Goal: Check status: Check status

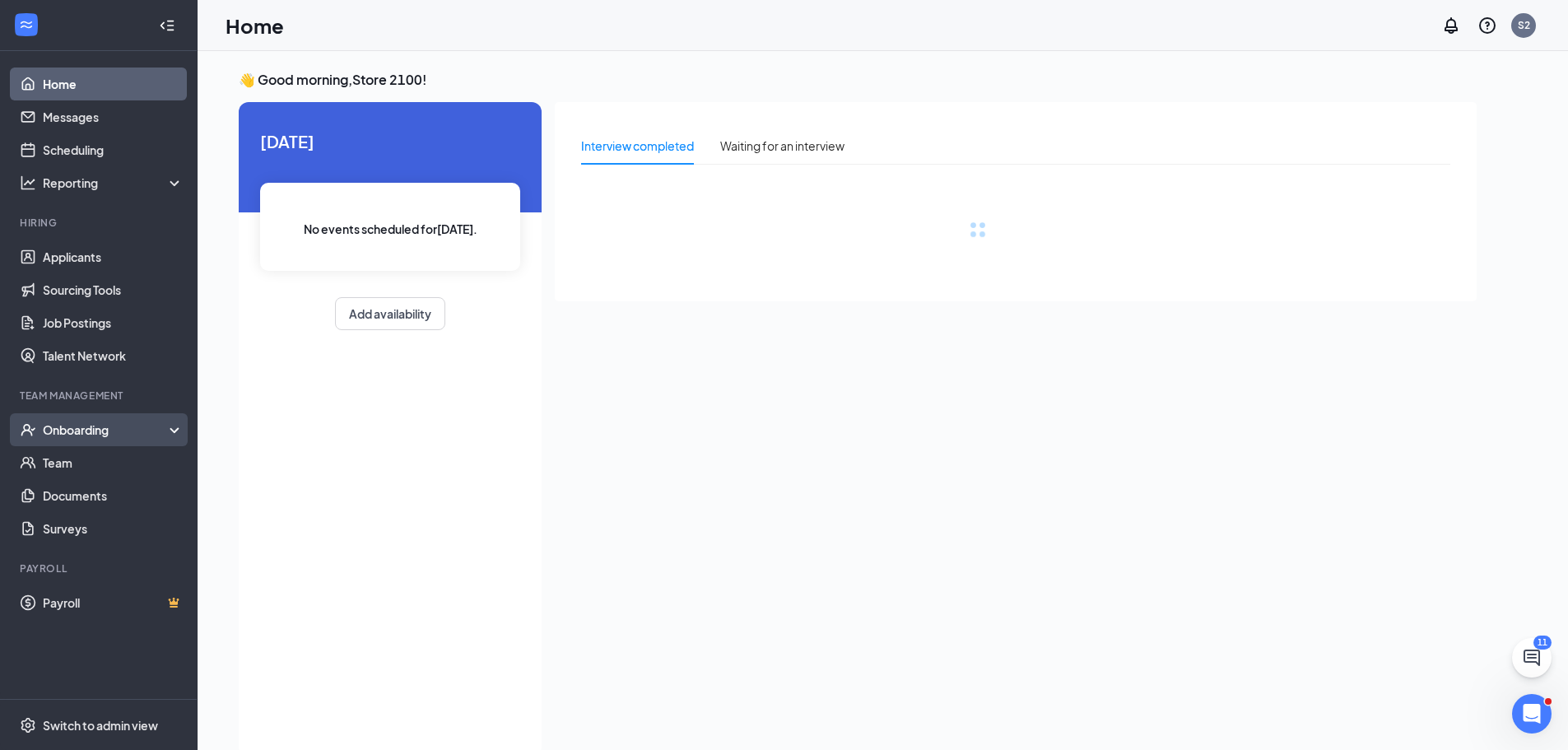
click at [84, 429] on div "Onboarding" at bounding box center [106, 429] width 127 height 16
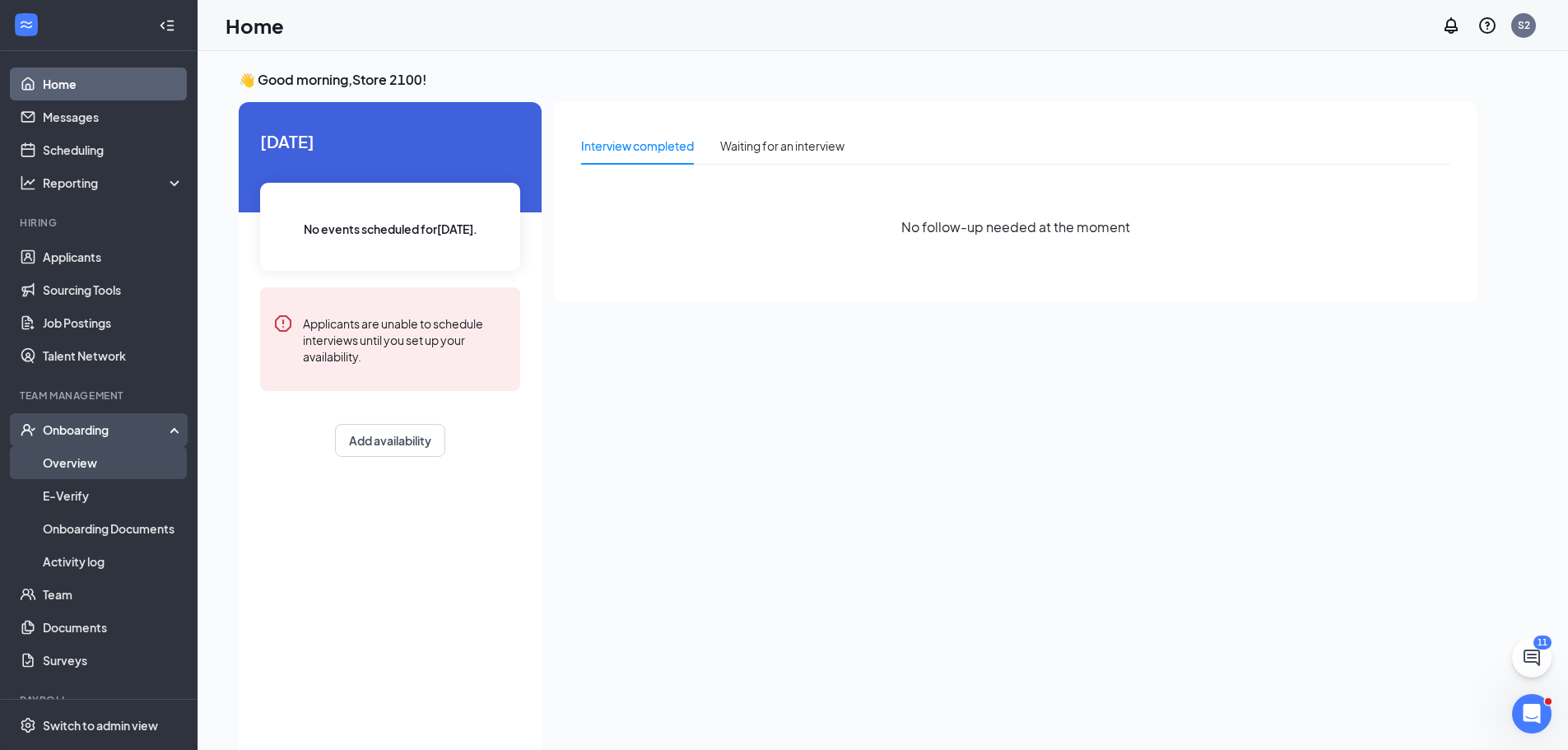
click at [91, 472] on link "Overview" at bounding box center [113, 463] width 141 height 33
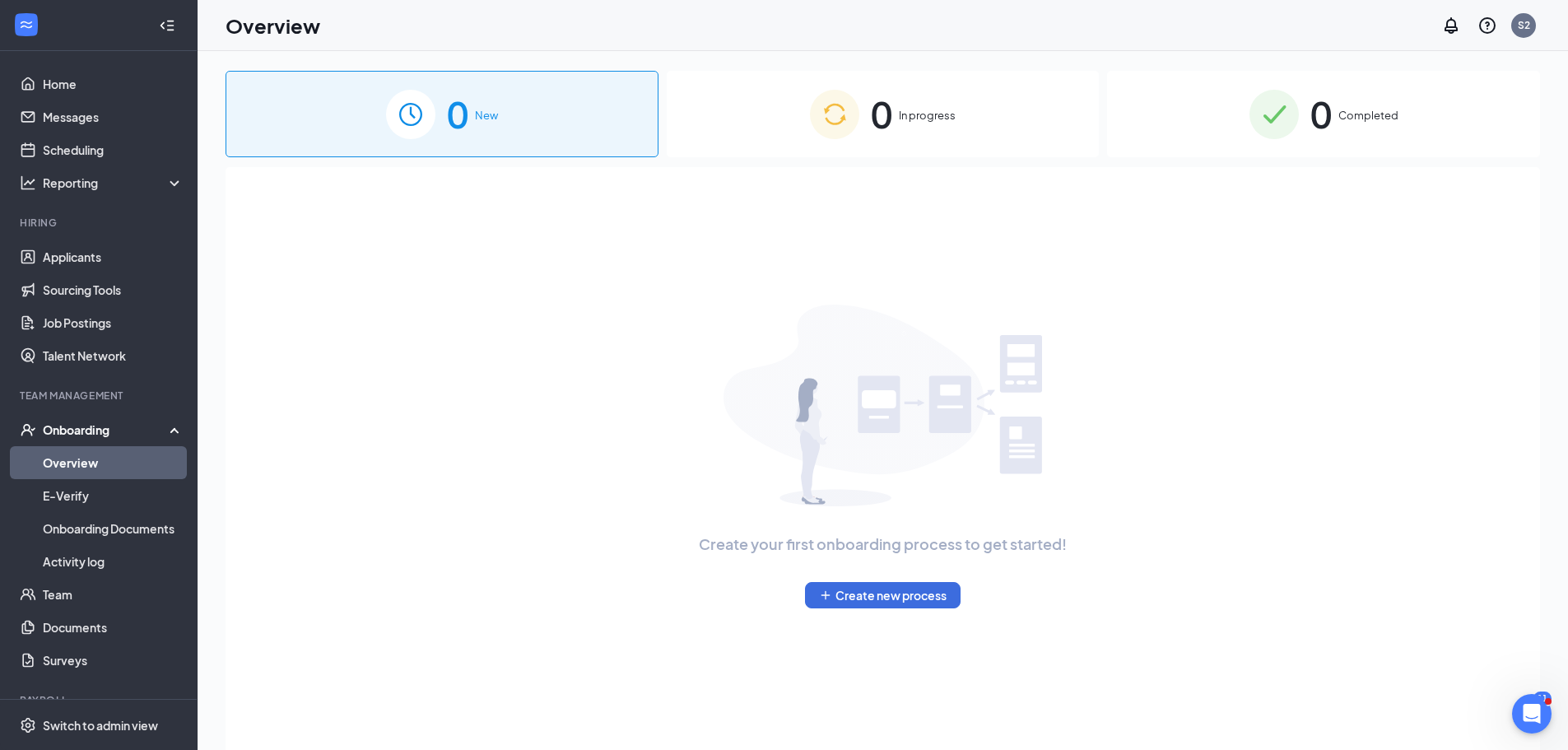
click at [935, 100] on div "0 In progress" at bounding box center [883, 114] width 433 height 86
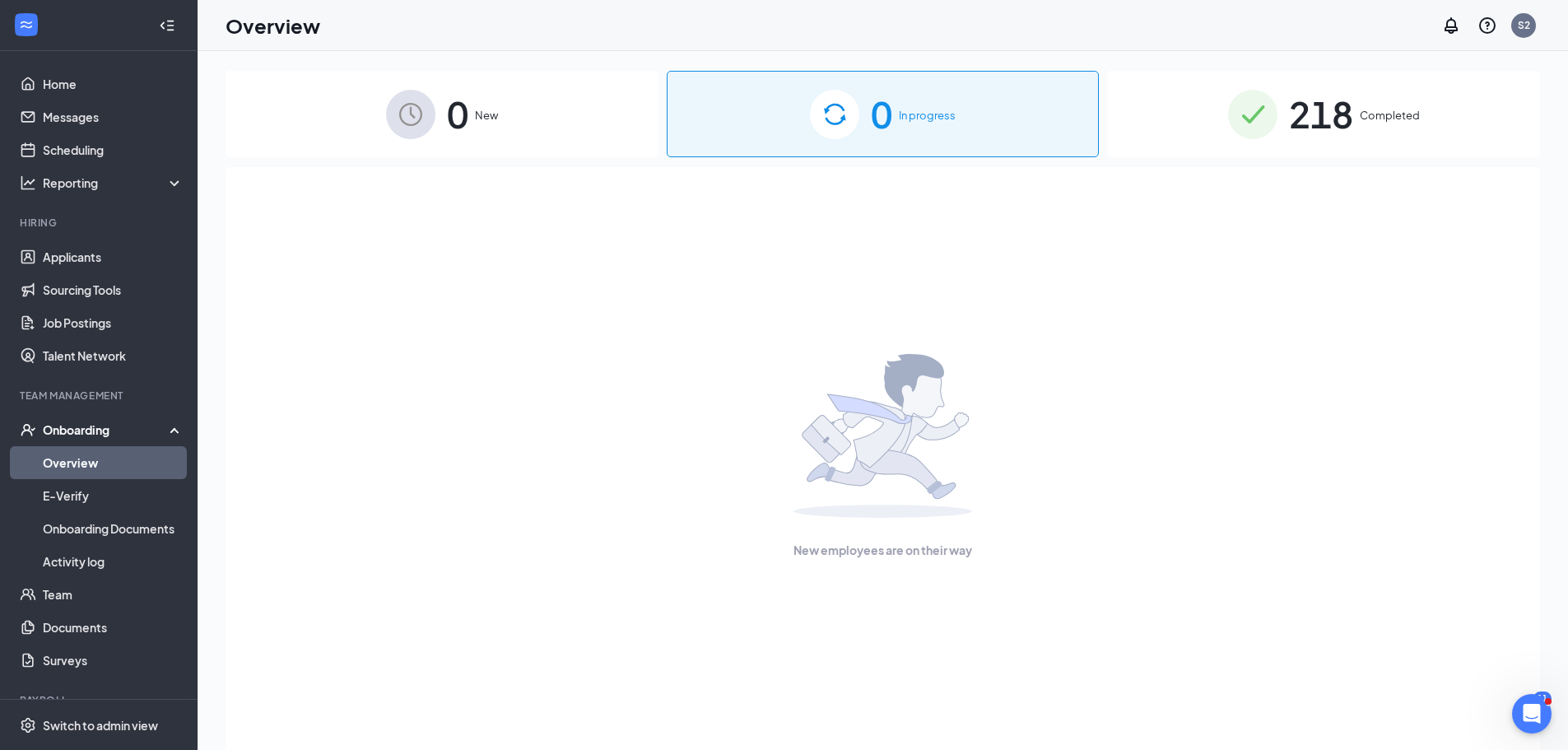
click at [1166, 125] on div "218 Completed" at bounding box center [1323, 114] width 433 height 86
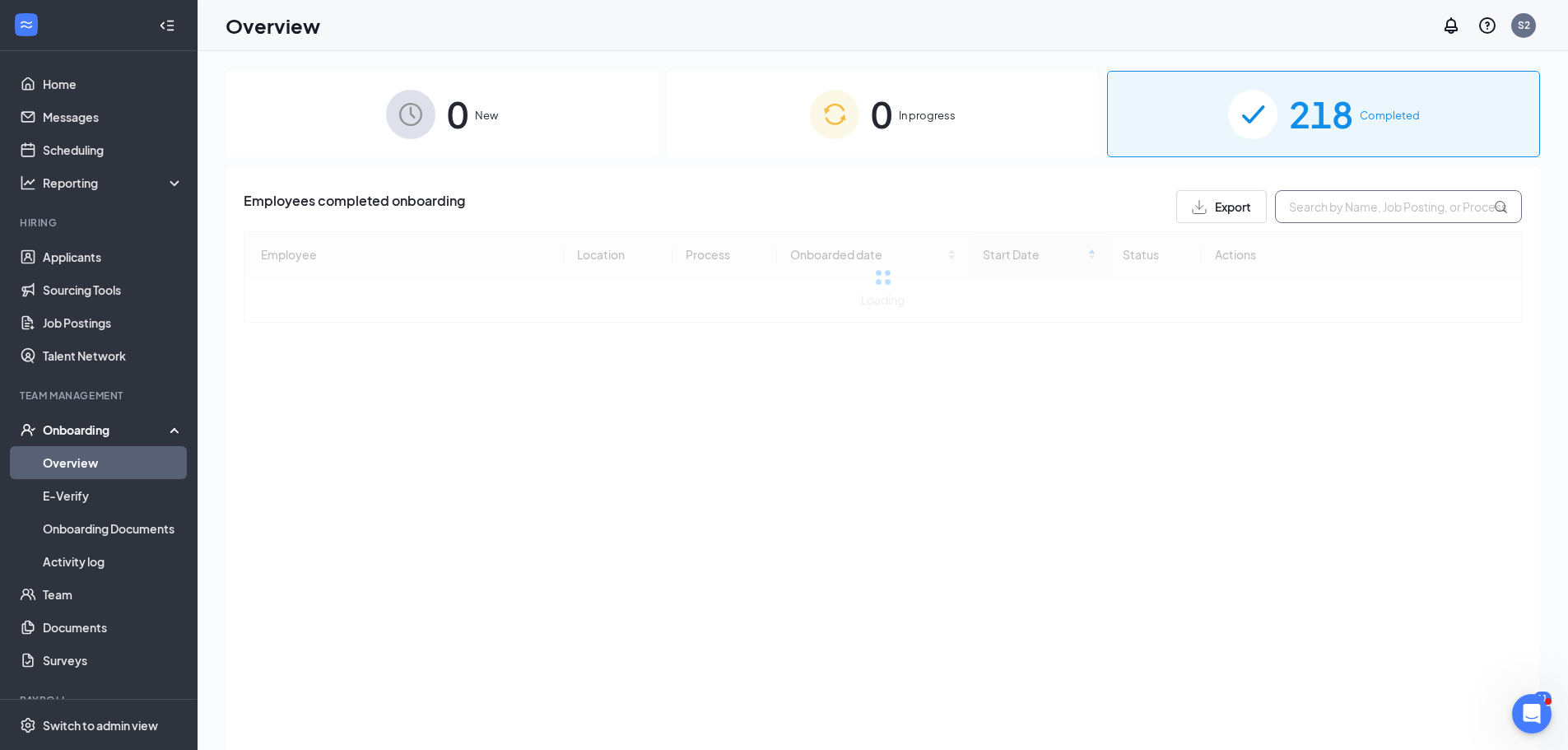
click at [1352, 203] on input "text" at bounding box center [1398, 207] width 246 height 33
type input "v"
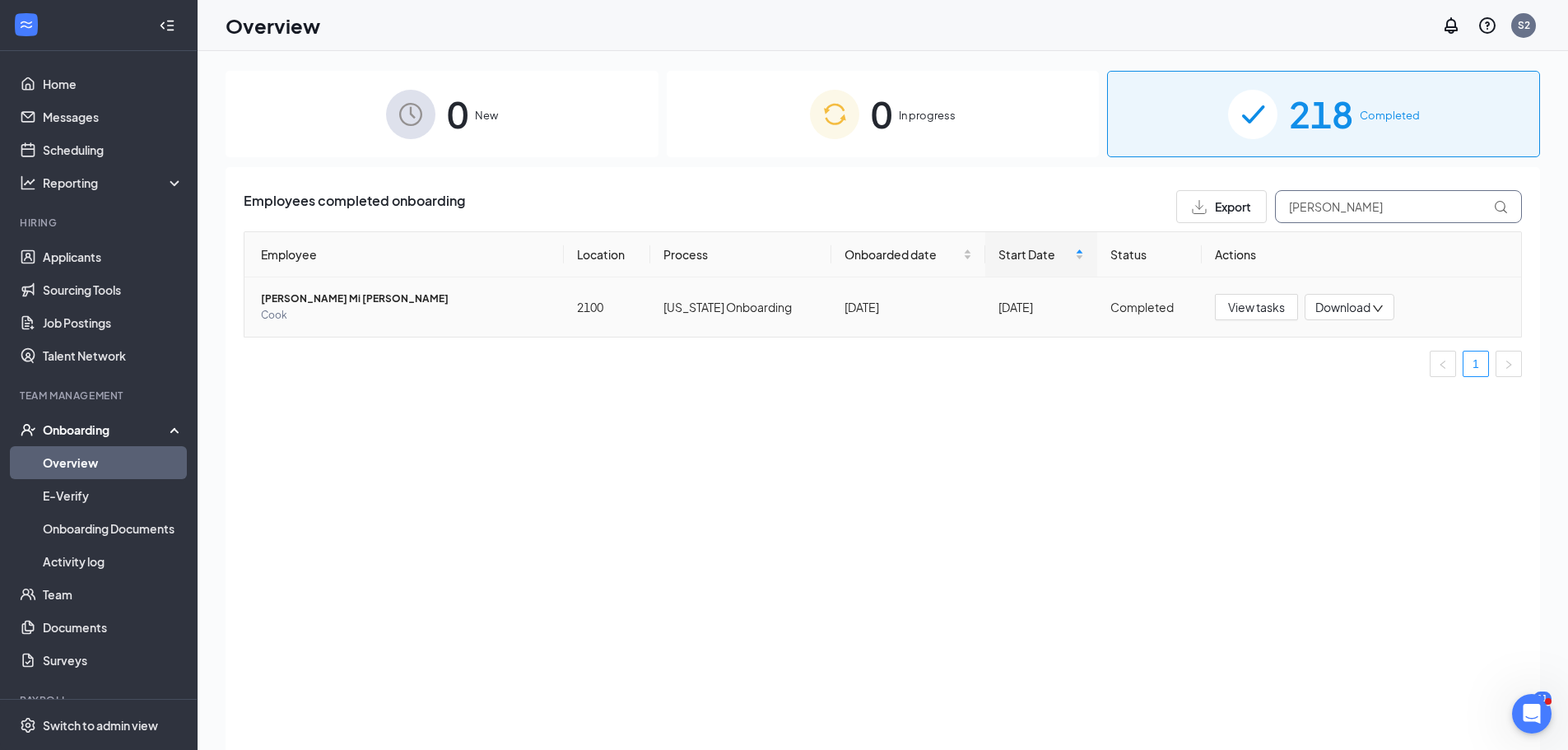
type input "chad"
click at [329, 310] on span "Cook" at bounding box center [406, 314] width 290 height 16
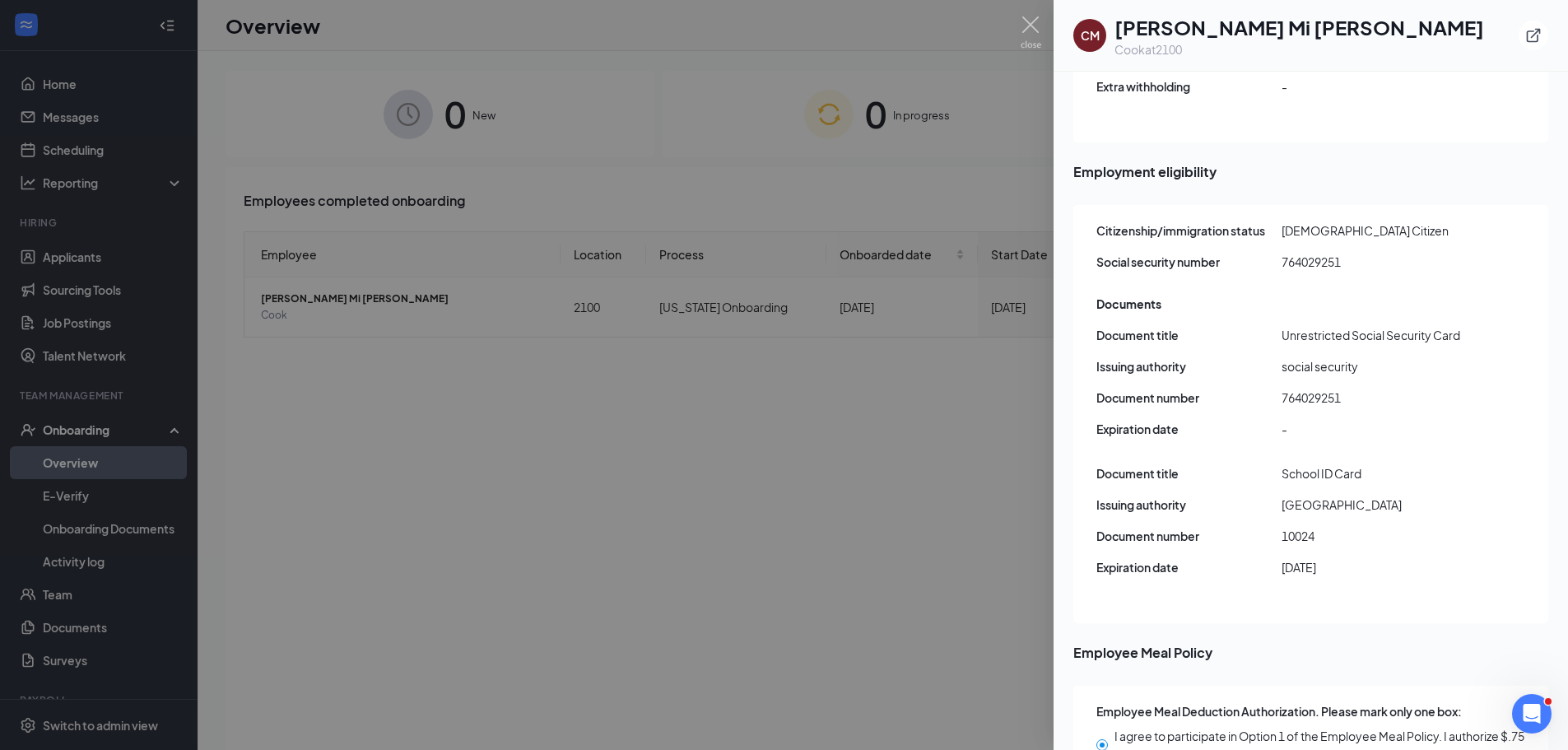
scroll to position [2210, 0]
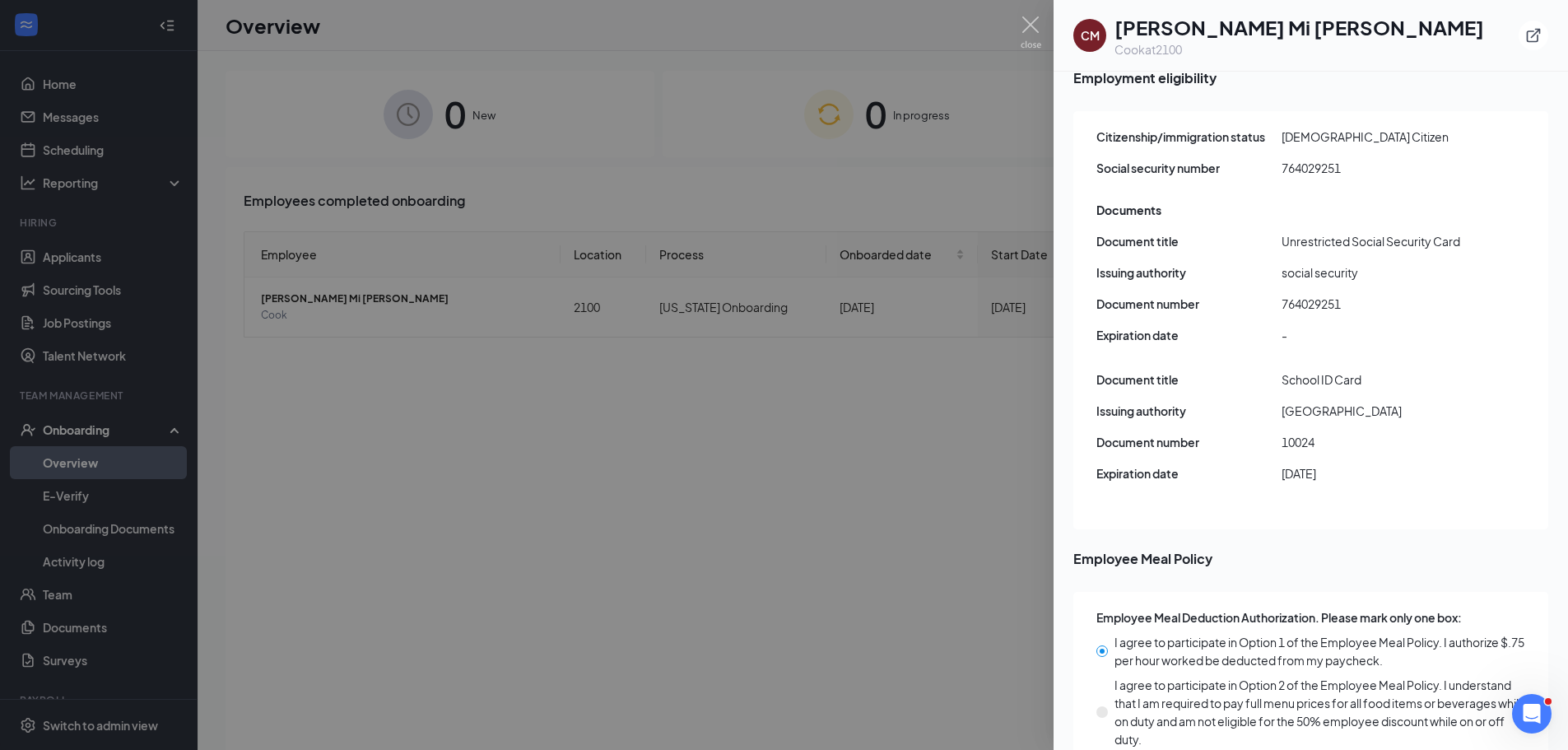
drag, startPoint x: 1558, startPoint y: 205, endPoint x: 33, endPoint y: 13, distance: 1537.0
click at [686, 573] on div at bounding box center [784, 375] width 1568 height 750
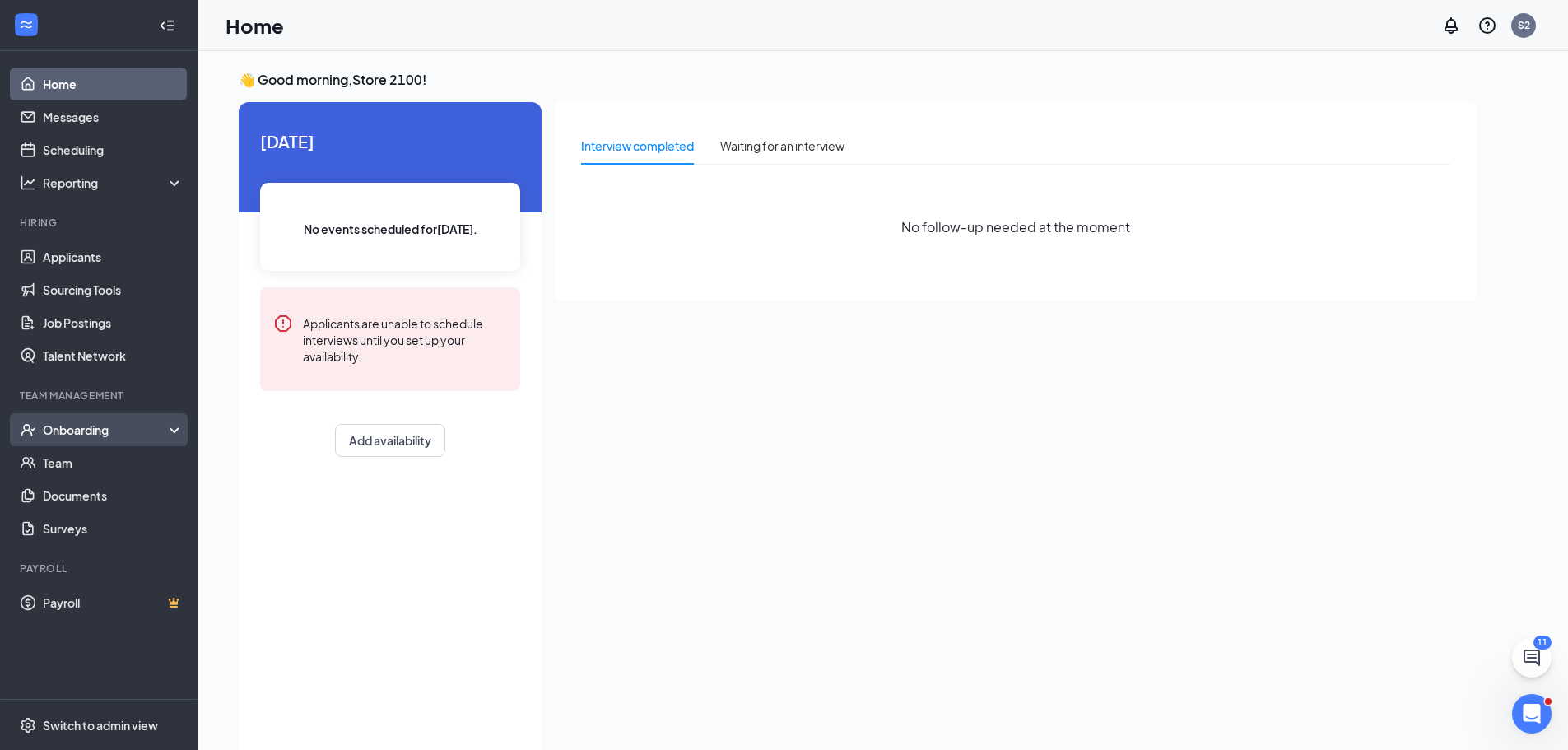
click at [114, 430] on div "Onboarding" at bounding box center [106, 429] width 127 height 16
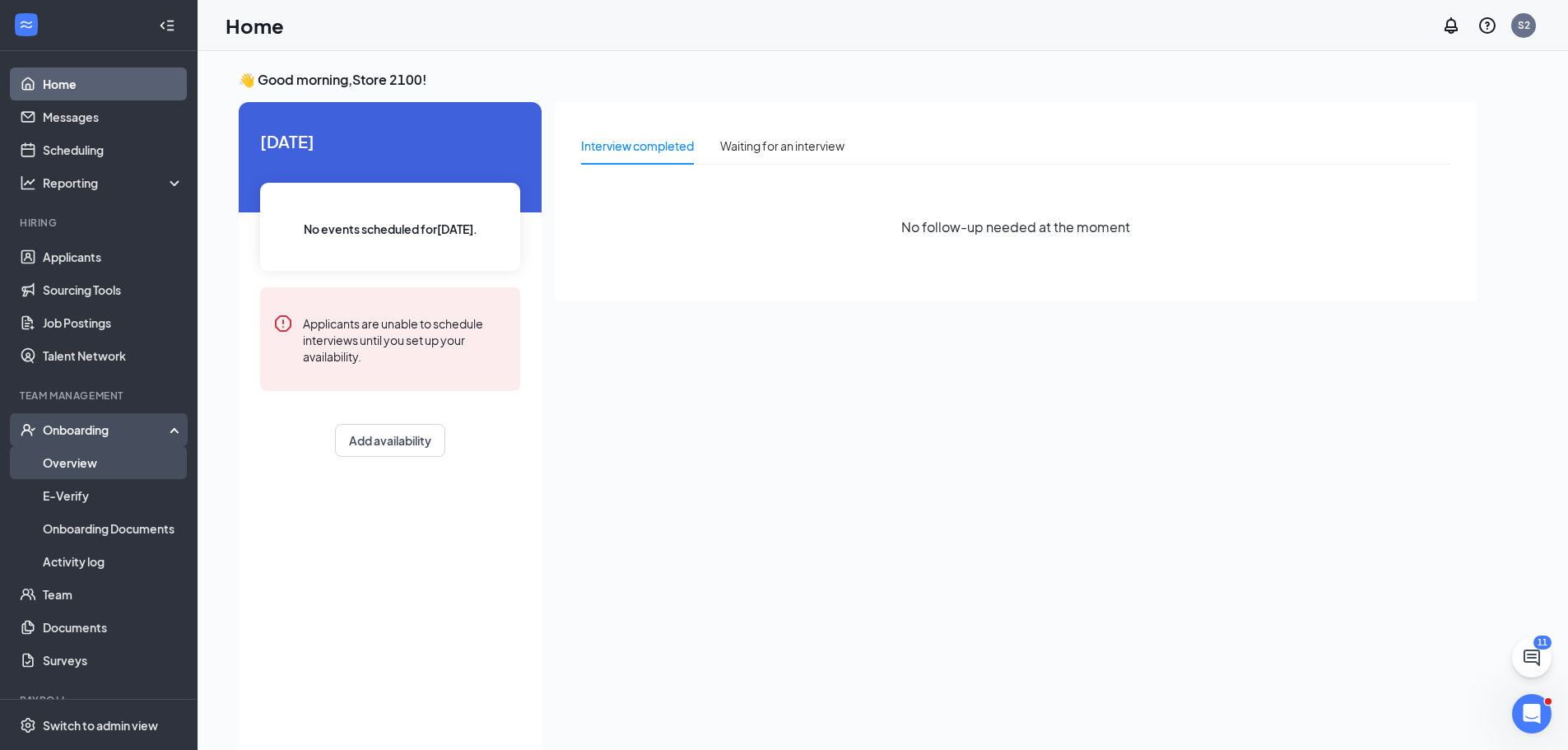
click at [99, 463] on link "Overview" at bounding box center [113, 463] width 141 height 33
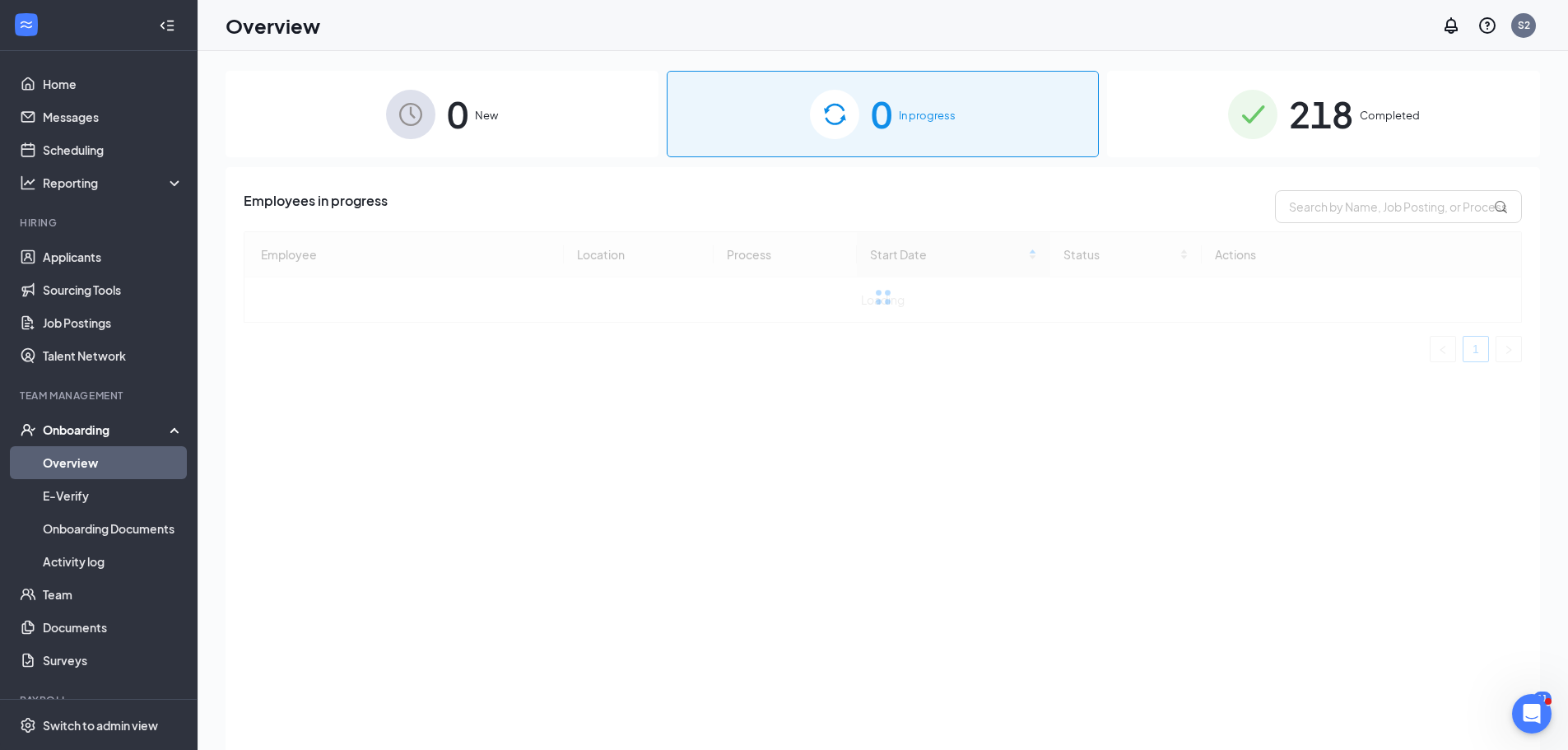
click at [1389, 118] on span "Completed" at bounding box center [1389, 114] width 60 height 16
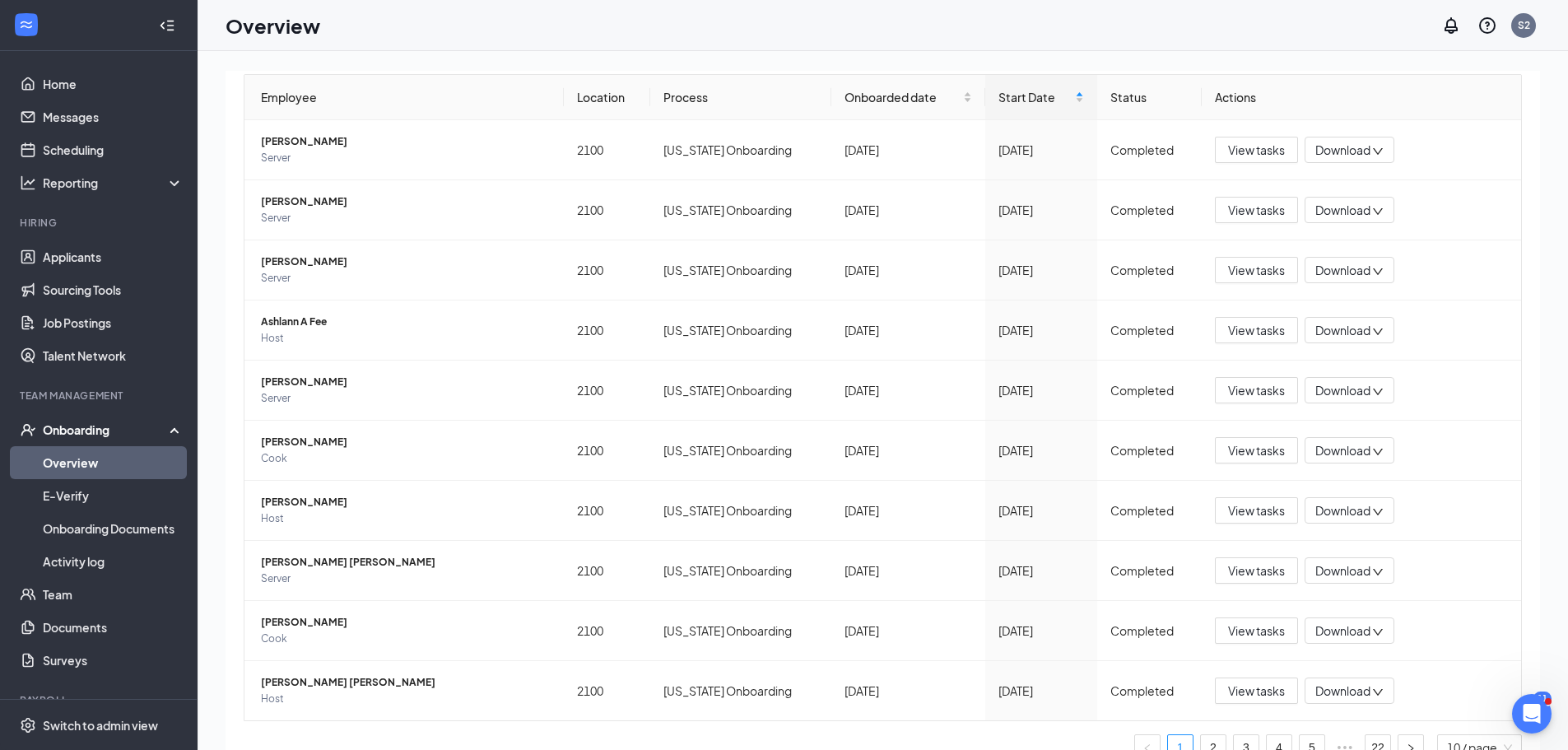
scroll to position [185, 0]
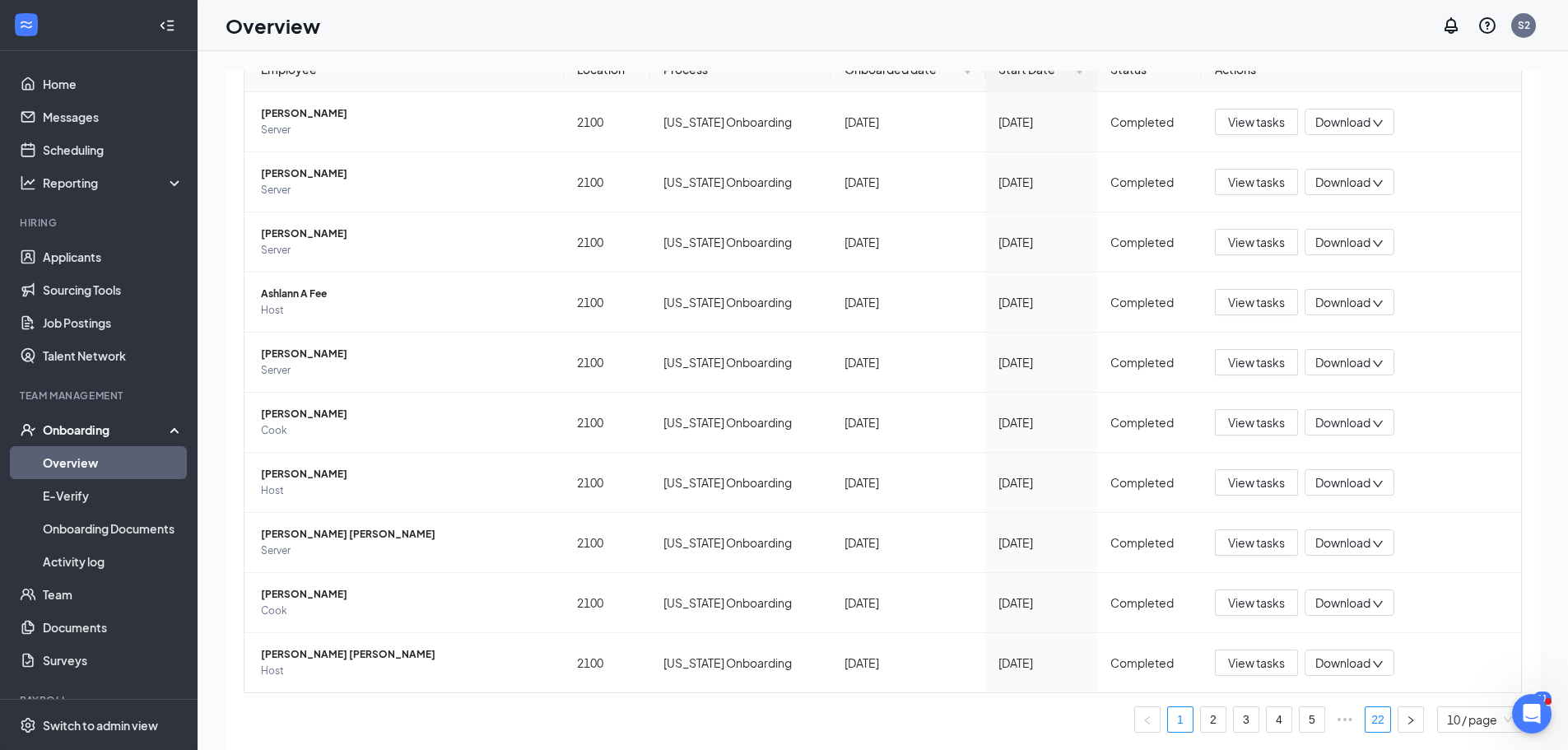
click at [1365, 716] on link "22" at bounding box center [1377, 719] width 24 height 24
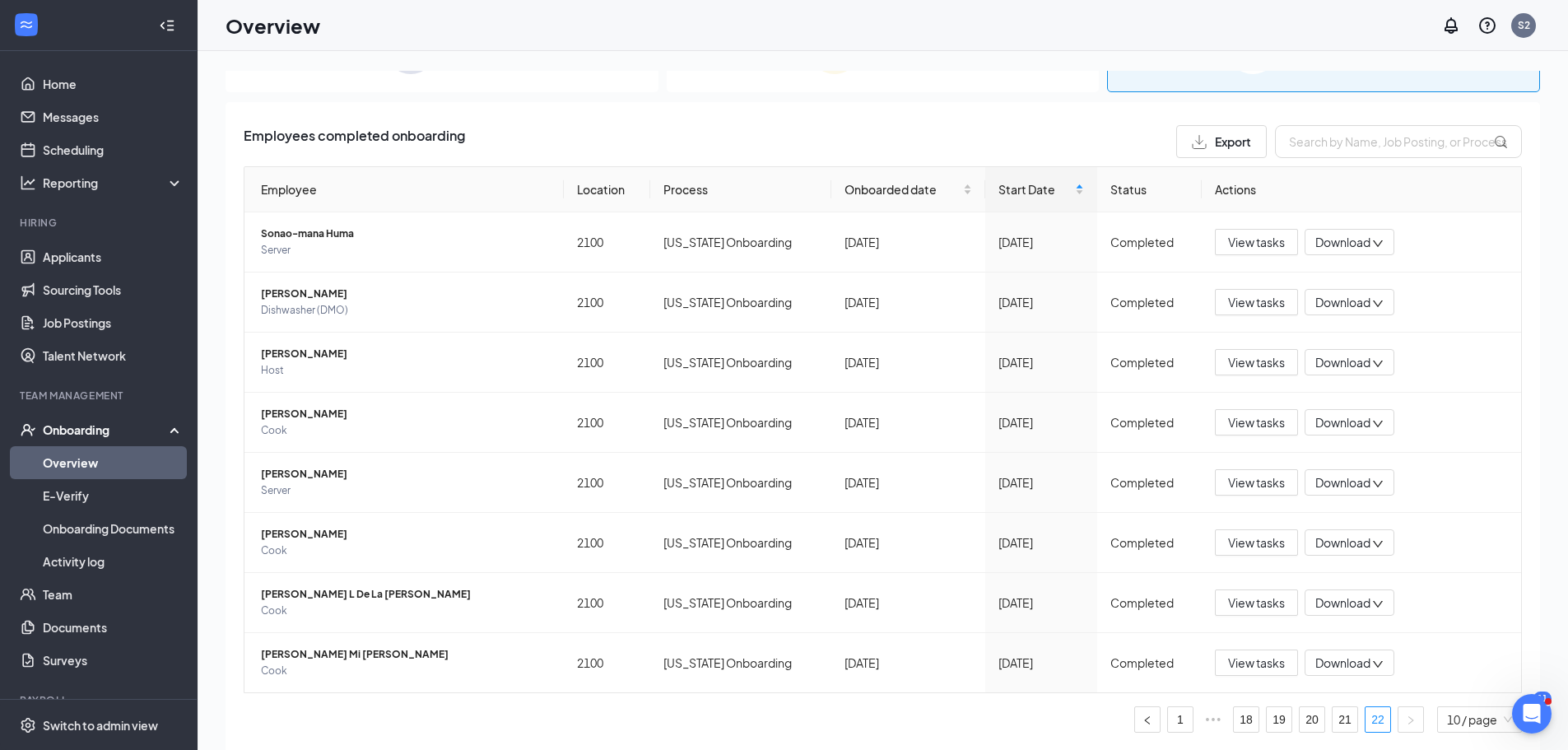
scroll to position [65, 0]
click at [339, 654] on span "Chad Mi Hinegardner" at bounding box center [406, 654] width 290 height 16
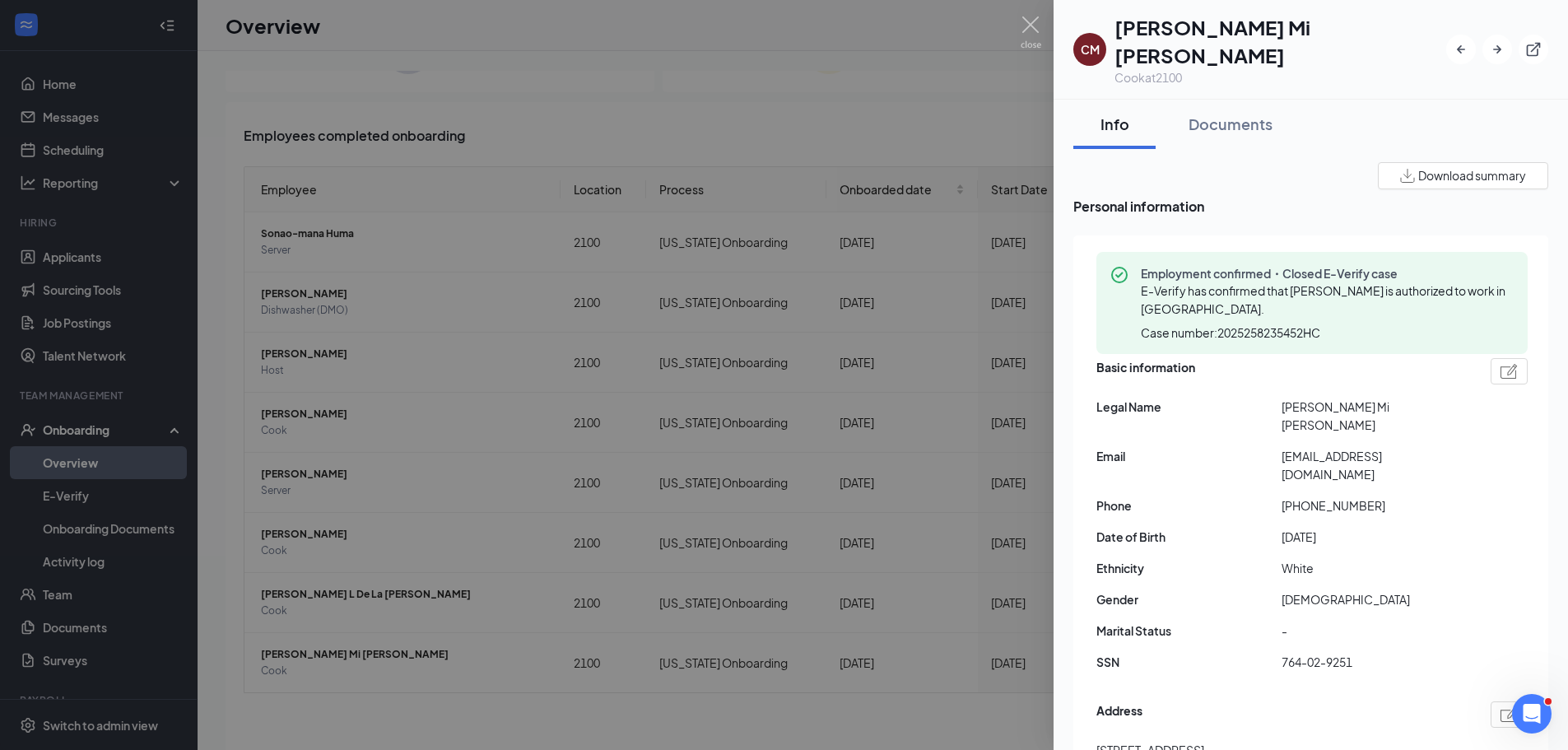
scroll to position [65, 0]
